Goal: Navigation & Orientation: Find specific page/section

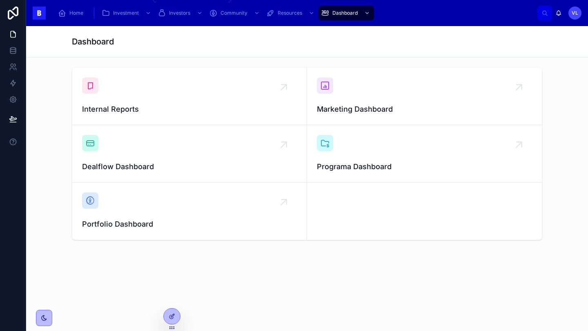
click at [127, 16] on span "Investment" at bounding box center [126, 13] width 26 height 7
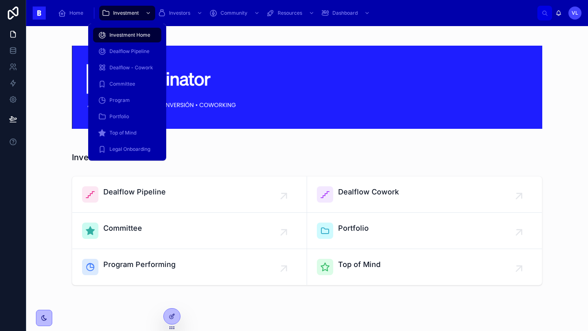
click at [127, 52] on span "Dealflow Pipeline" at bounding box center [129, 51] width 40 height 7
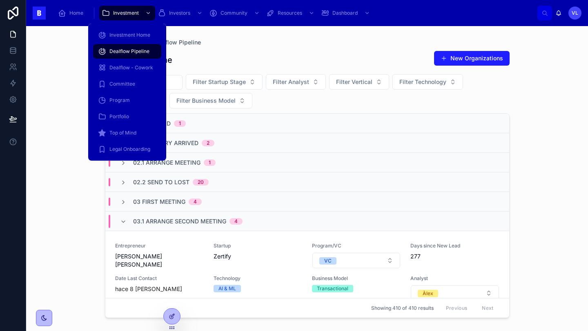
click at [125, 117] on span "Portfolio" at bounding box center [119, 116] width 20 height 7
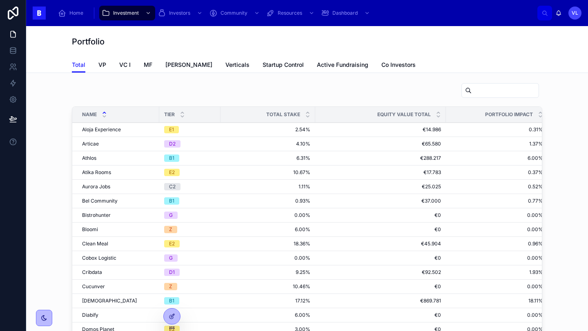
click at [292, 84] on div at bounding box center [307, 92] width 470 height 19
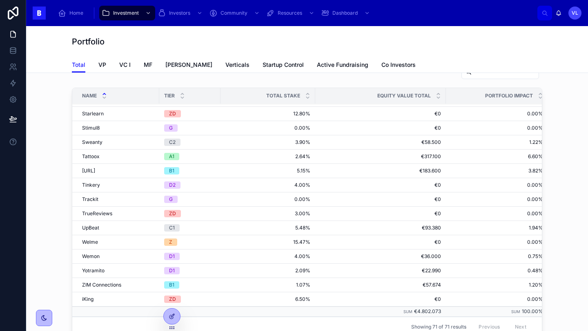
scroll to position [25, 0]
